Goal: Communication & Community: Answer question/provide support

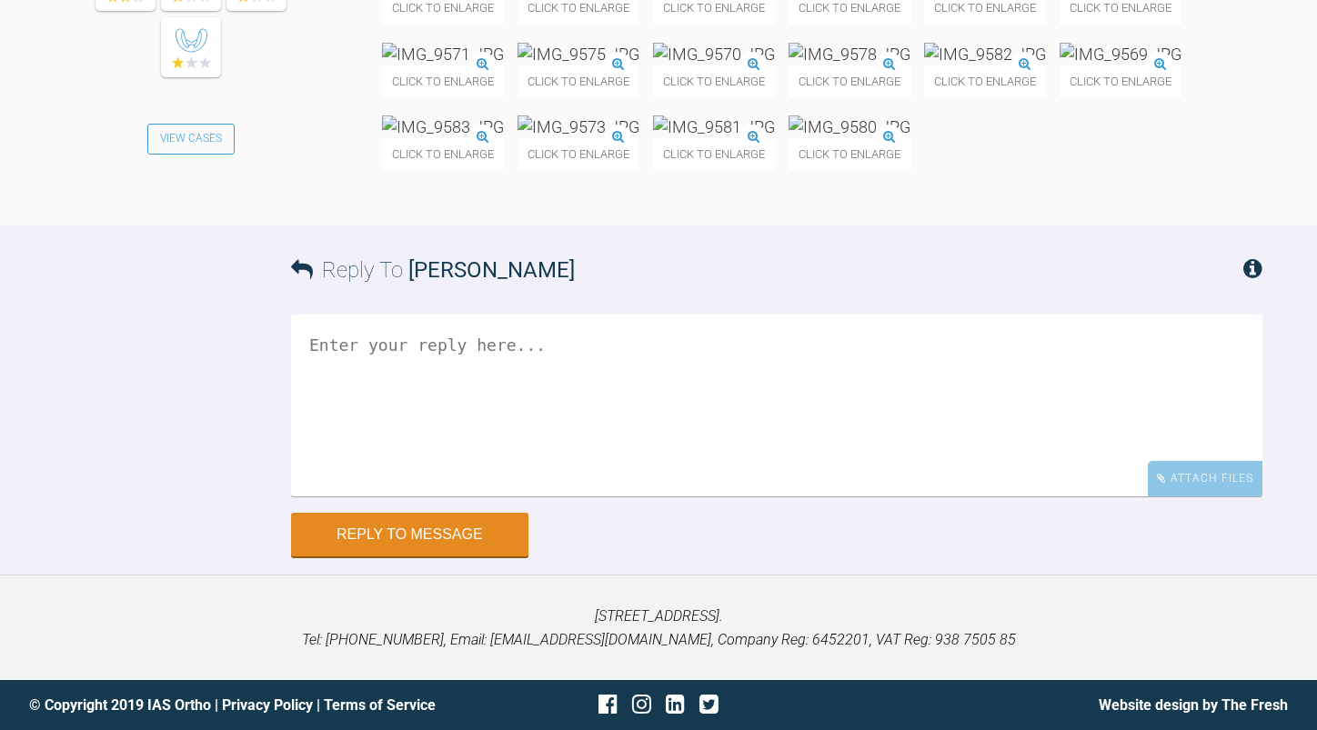
scroll to position [26415, 0]
click at [659, 440] on textarea at bounding box center [776, 406] width 971 height 182
click at [757, 374] on textarea "Looks good Did she sign anything to say she declined fixed." at bounding box center [776, 406] width 971 height 182
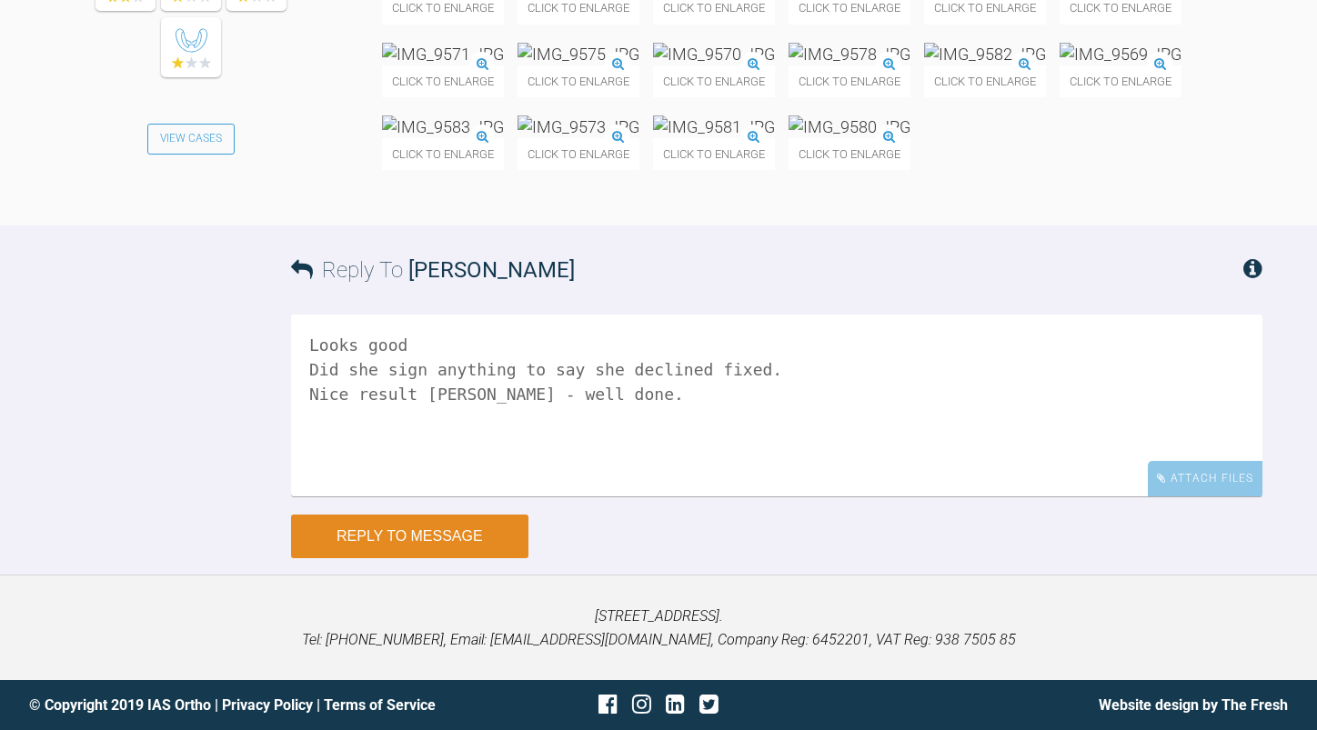
type textarea "Looks good Did she sign anything to say she declined fixed. Nice result [PERSON…"
click at [422, 537] on button "Reply to Message" at bounding box center [409, 537] width 237 height 44
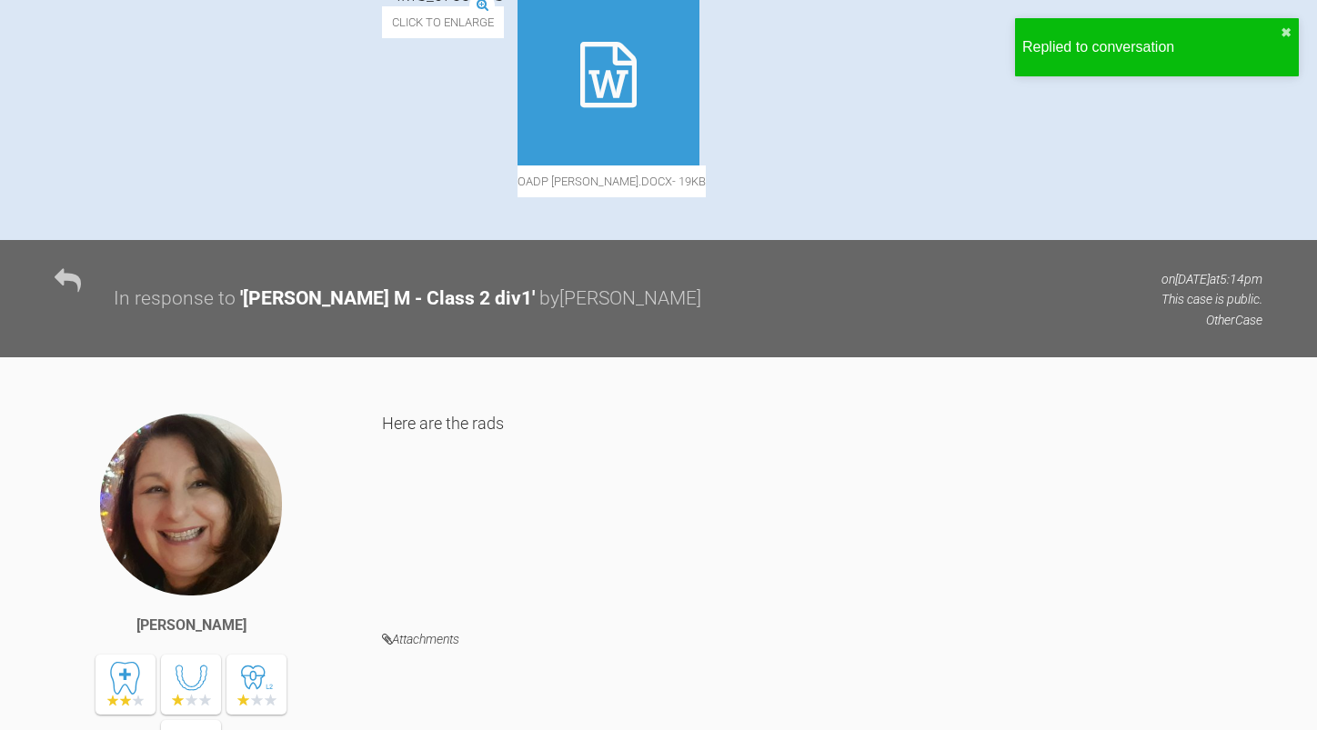
scroll to position [0, 0]
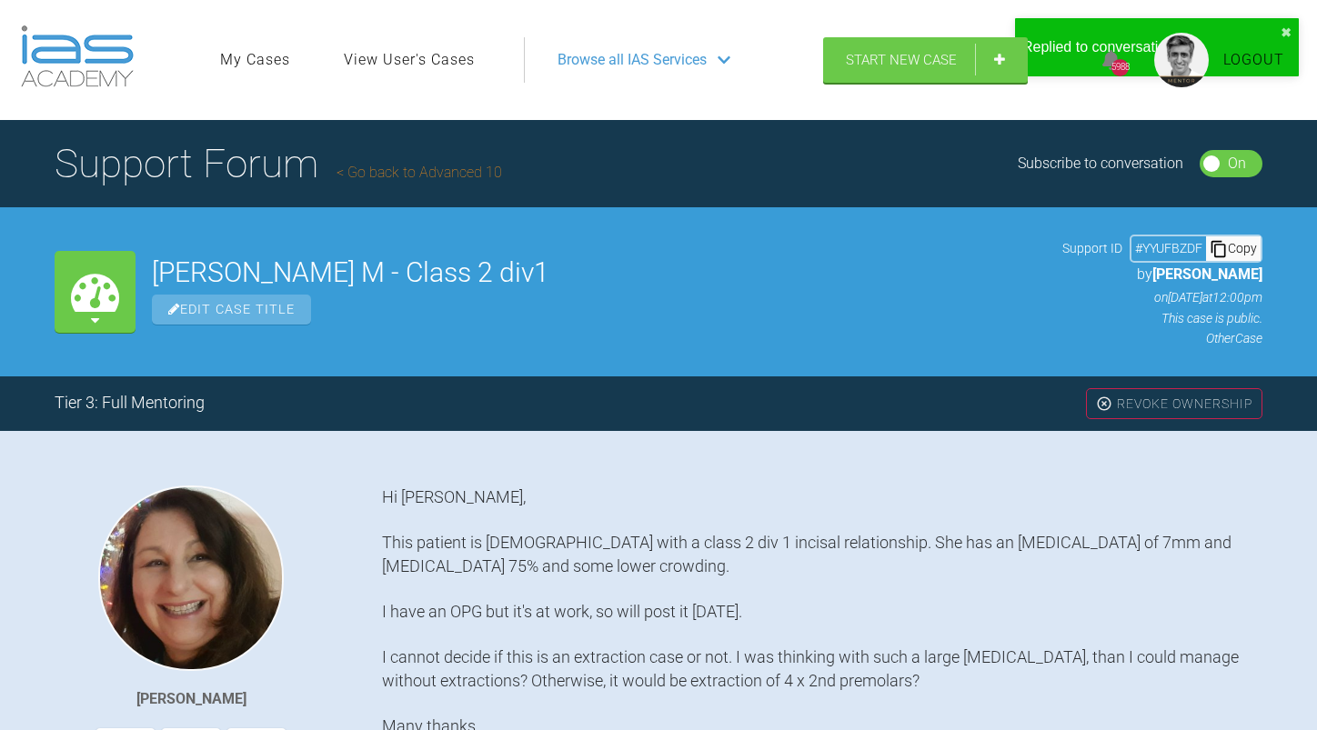
click at [477, 174] on link "Go back to Advanced 10" at bounding box center [419, 172] width 166 height 17
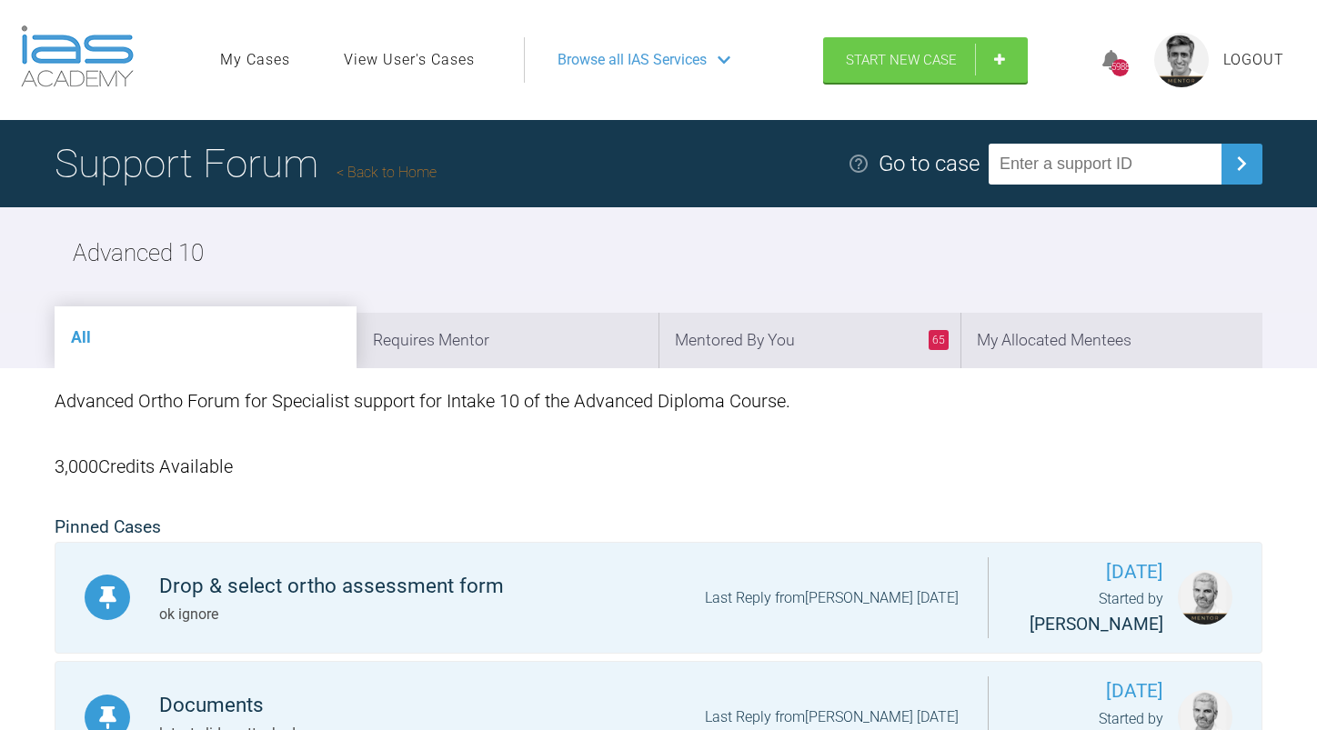
click at [417, 166] on link "Back to Home" at bounding box center [386, 172] width 100 height 17
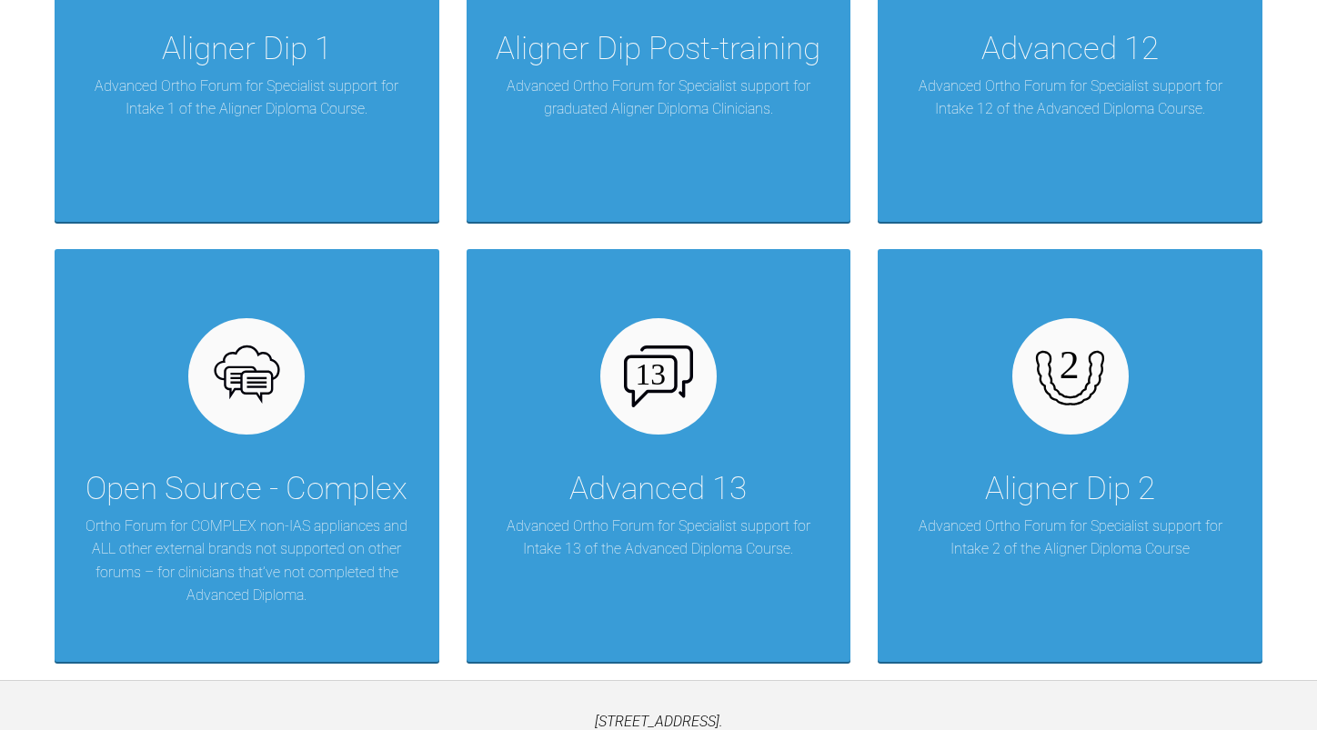
scroll to position [2092, 0]
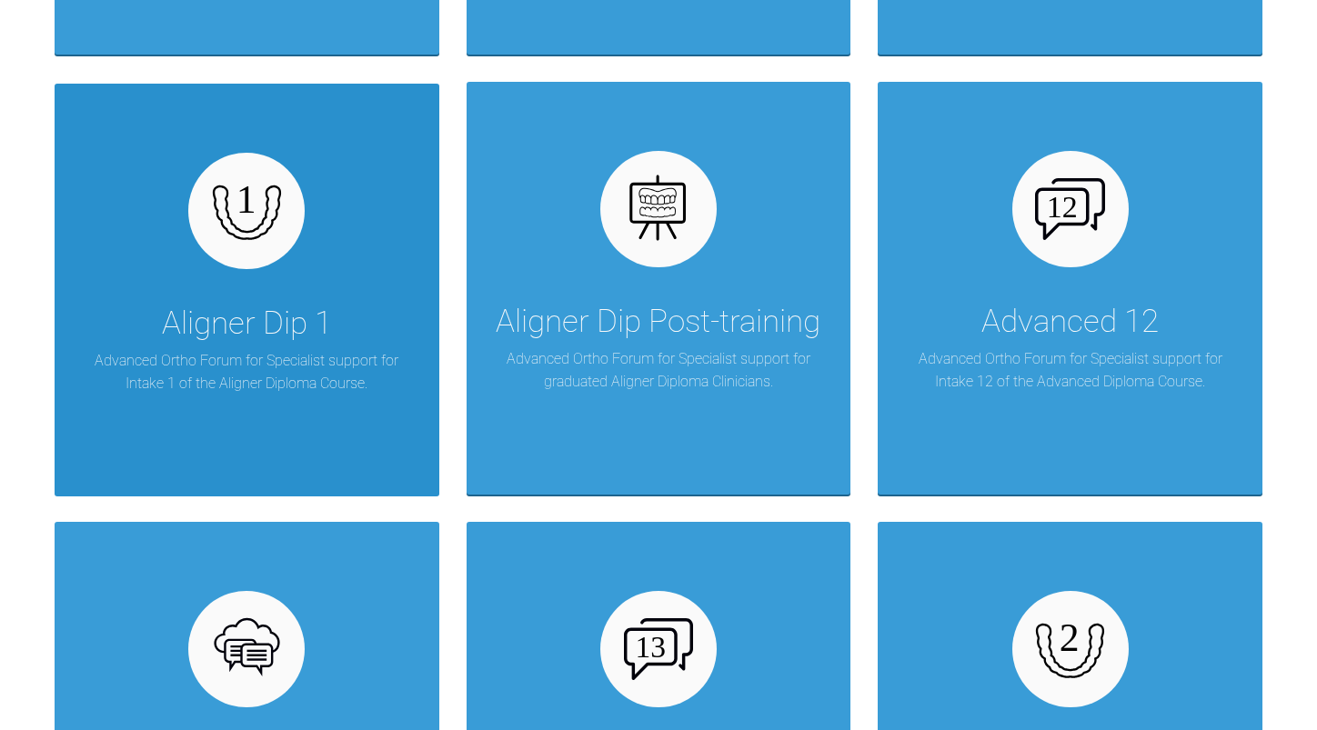
click at [258, 326] on div "Aligner Dip 1" at bounding box center [247, 323] width 170 height 51
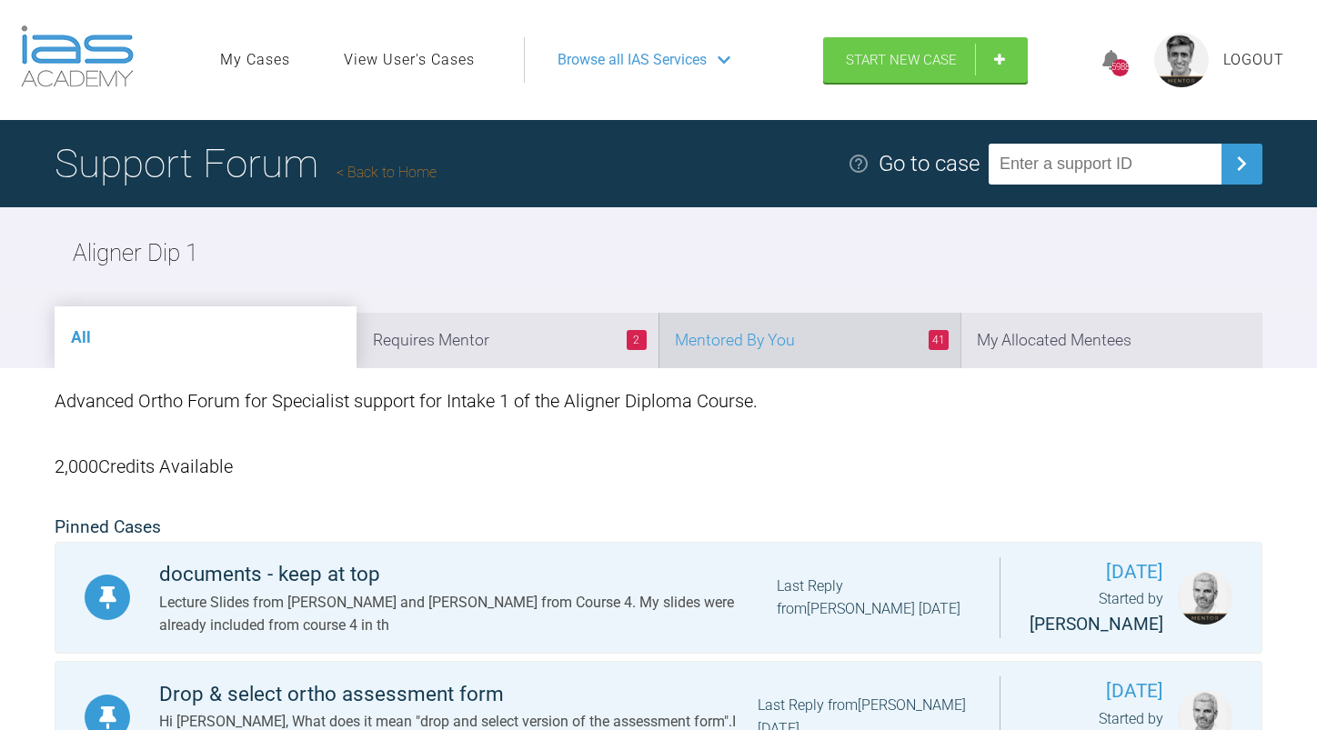
click at [800, 340] on li "41 Mentored By You" at bounding box center [809, 340] width 302 height 55
